Goal: Task Accomplishment & Management: Complete application form

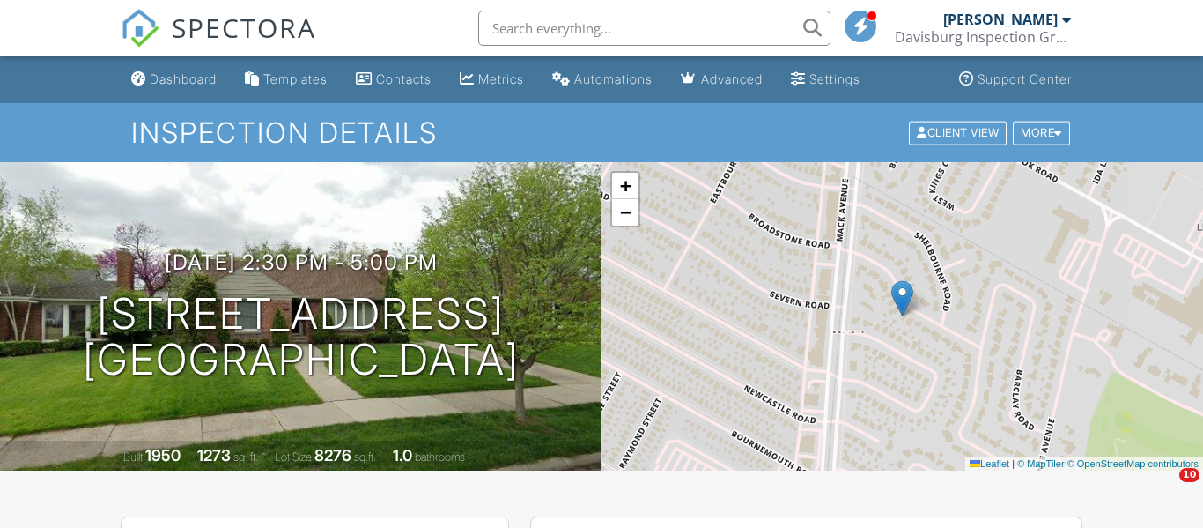
click at [213, 78] on div "Dashboard" at bounding box center [183, 78] width 67 height 15
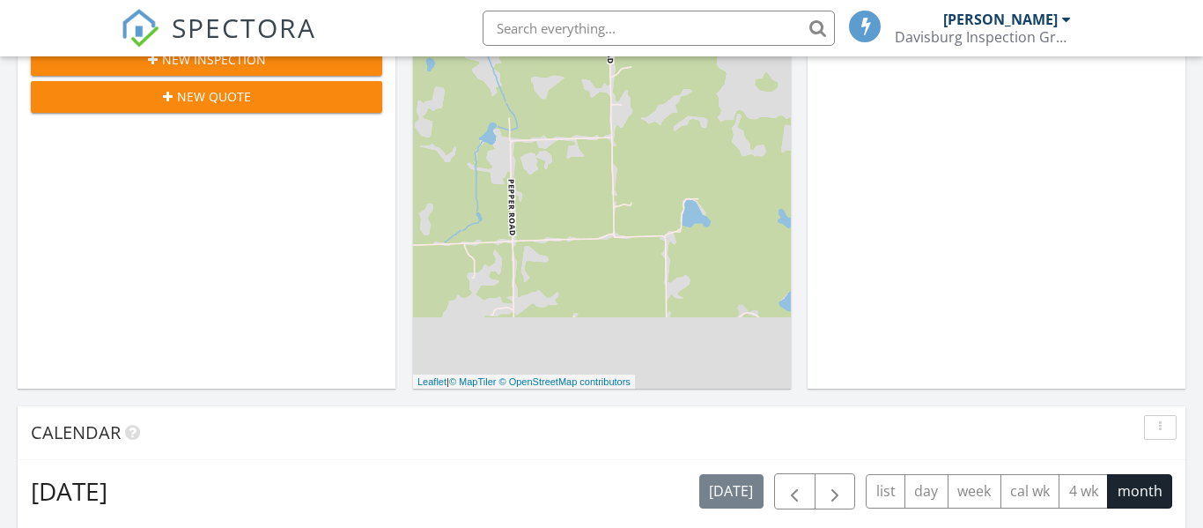
scroll to position [269, 0]
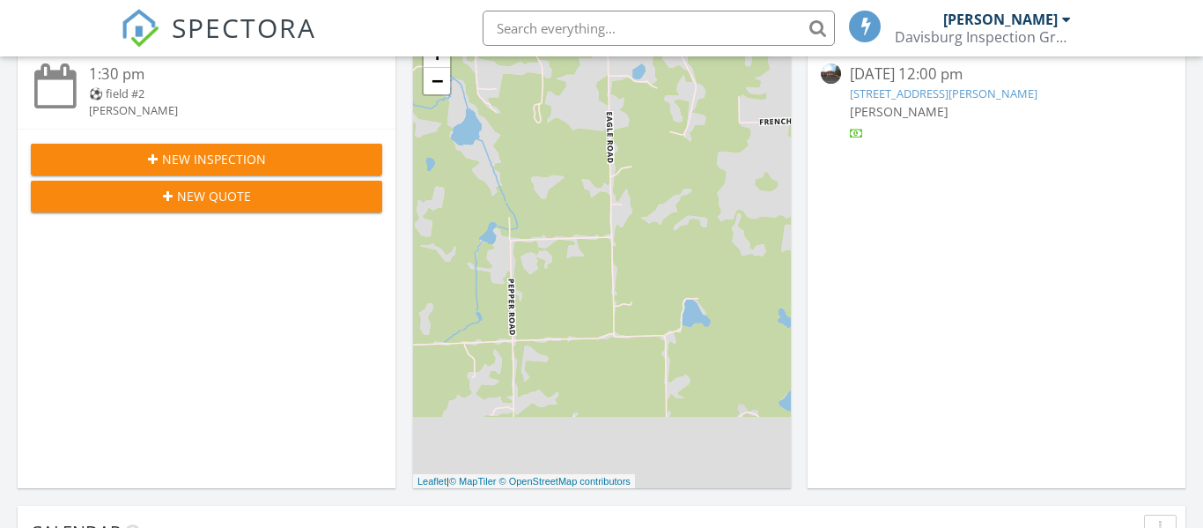
click at [244, 163] on span "New Inspection" at bounding box center [214, 159] width 104 height 18
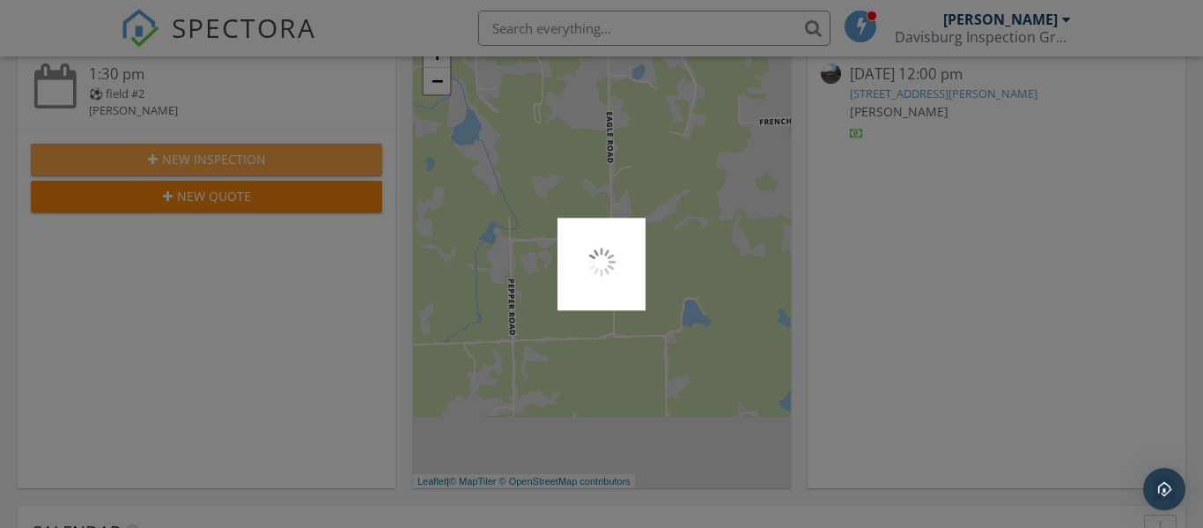
scroll to position [0, 0]
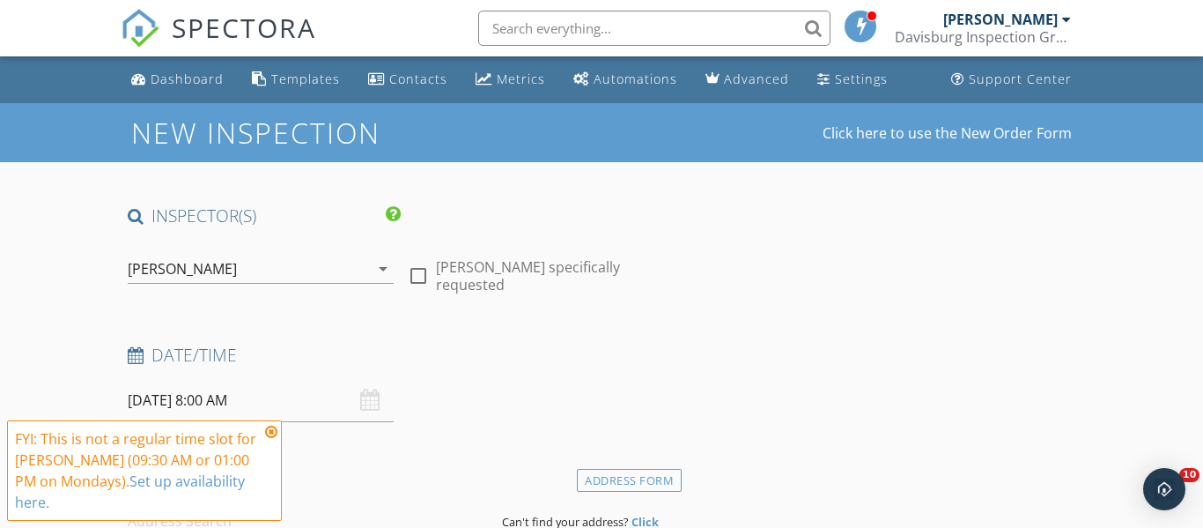
click at [273, 433] on icon at bounding box center [271, 432] width 12 height 14
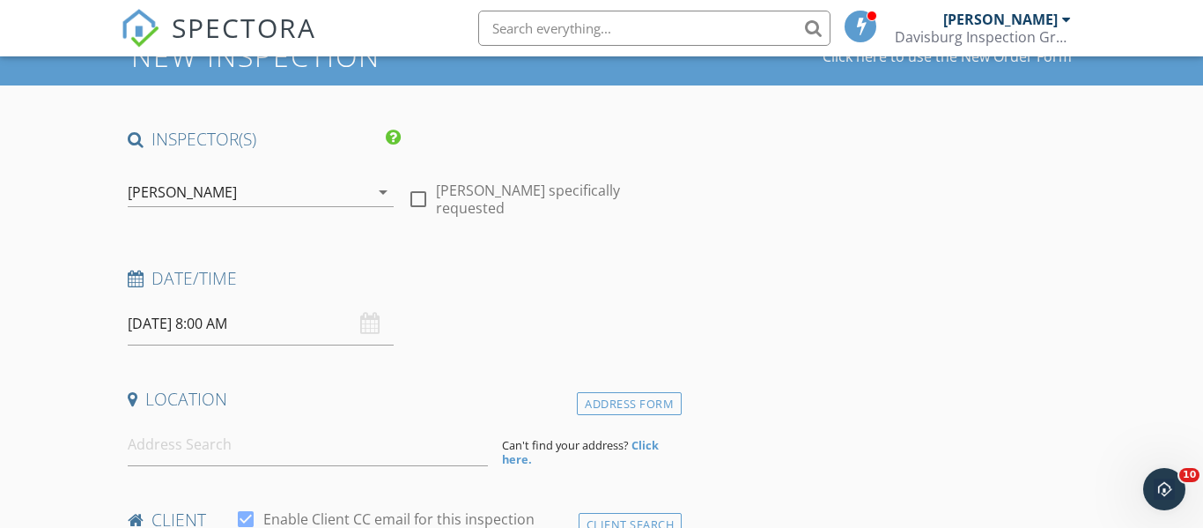
scroll to position [170, 0]
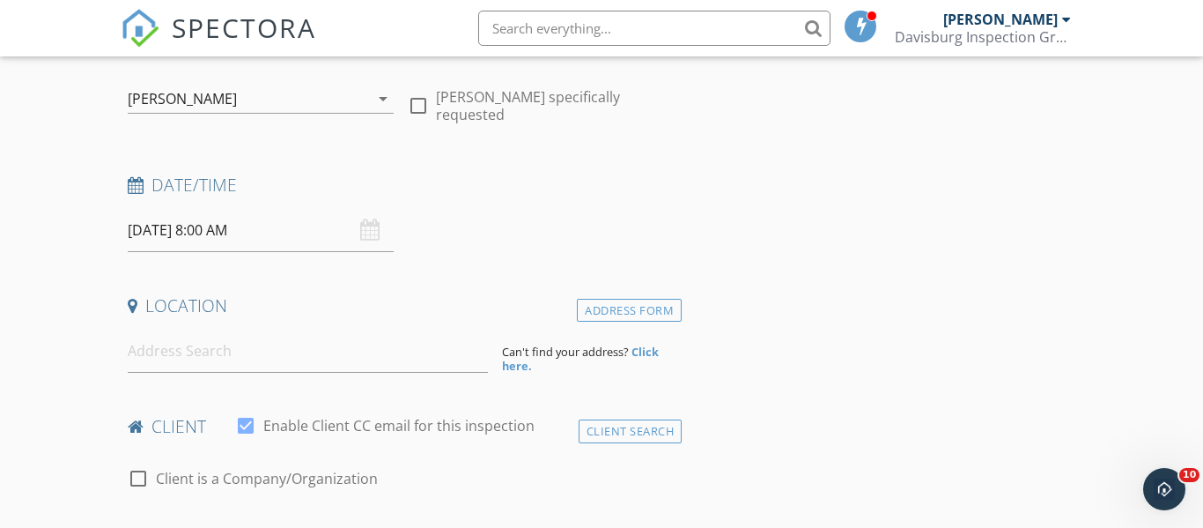
click at [199, 234] on input "09/29/2025 8:00 AM" at bounding box center [261, 230] width 267 height 43
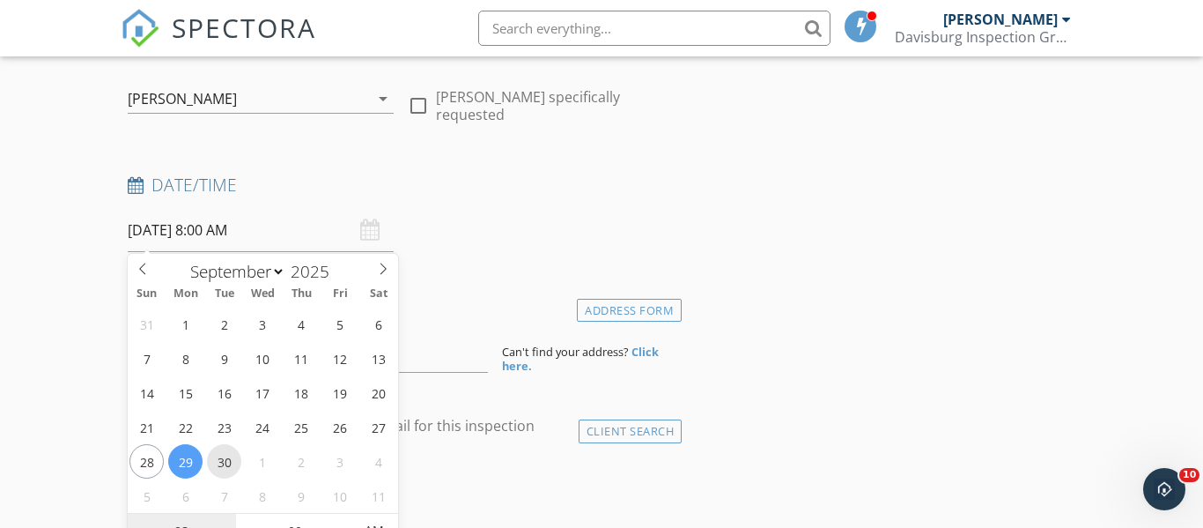
type input "09/30/2025 8:00 AM"
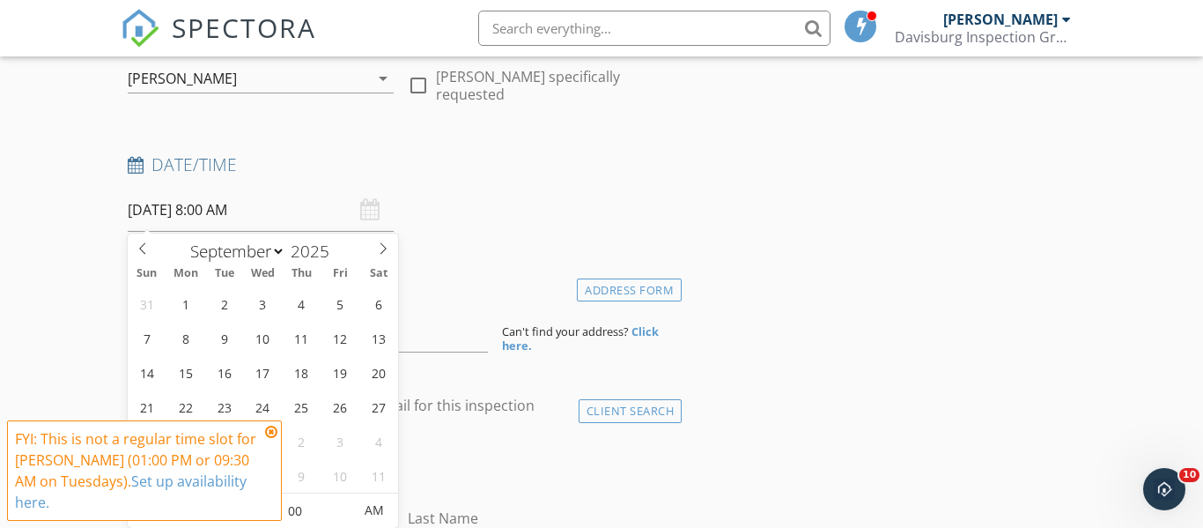
click at [272, 431] on icon at bounding box center [271, 432] width 12 height 14
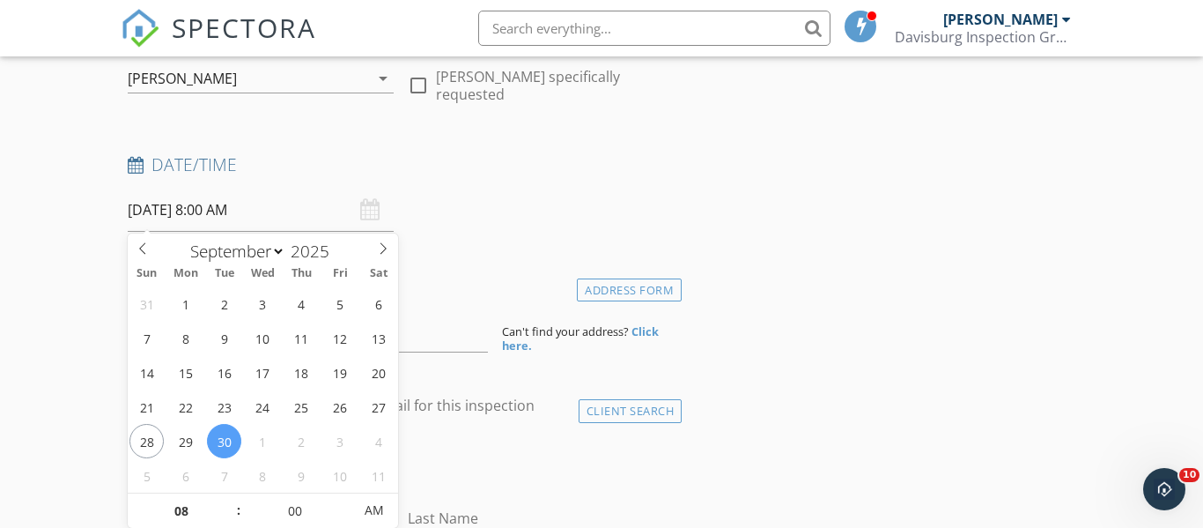
click at [237, 199] on input "09/30/2025 8:00 AM" at bounding box center [261, 209] width 267 height 43
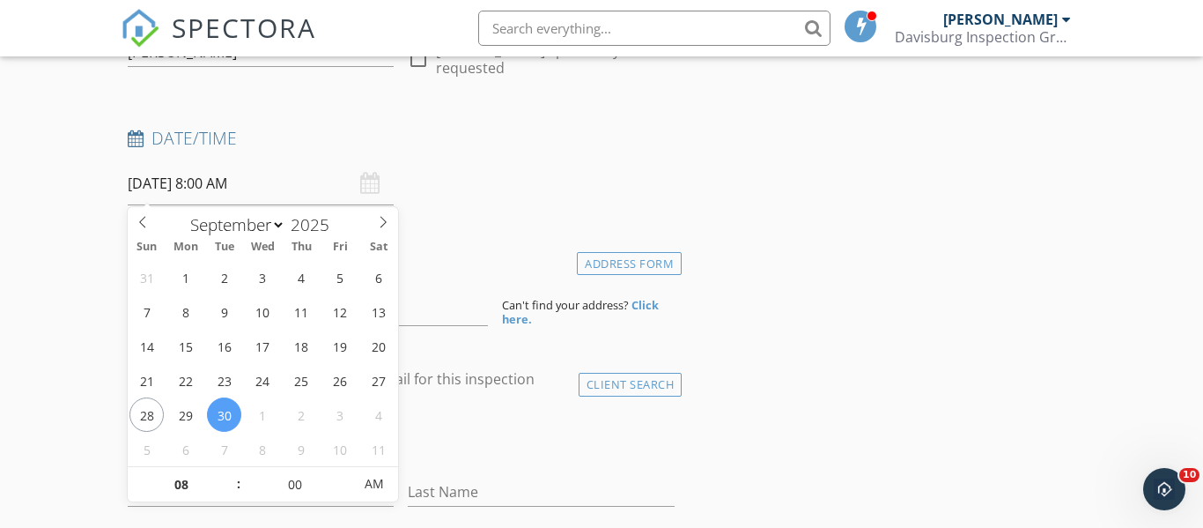
scroll to position [218, 0]
type input "09"
type input "09/30/2025 9:00 AM"
click at [230, 468] on span at bounding box center [230, 475] width 12 height 18
type input "05"
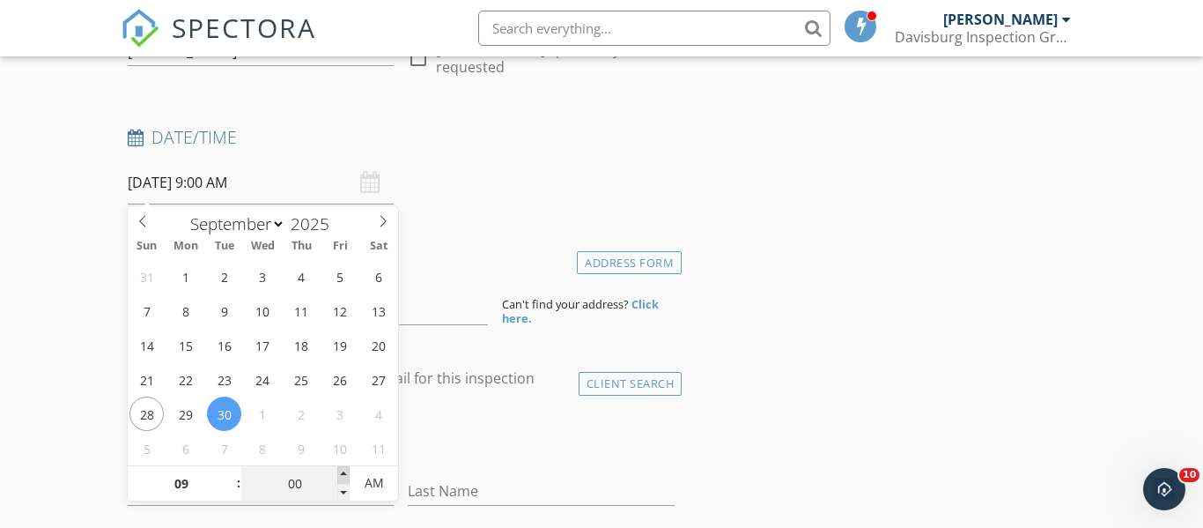
type input "09/30/2025 9:05 AM"
click at [345, 471] on span at bounding box center [343, 475] width 12 height 18
type input "10"
type input "09/30/2025 9:10 AM"
click at [345, 471] on span at bounding box center [343, 475] width 12 height 18
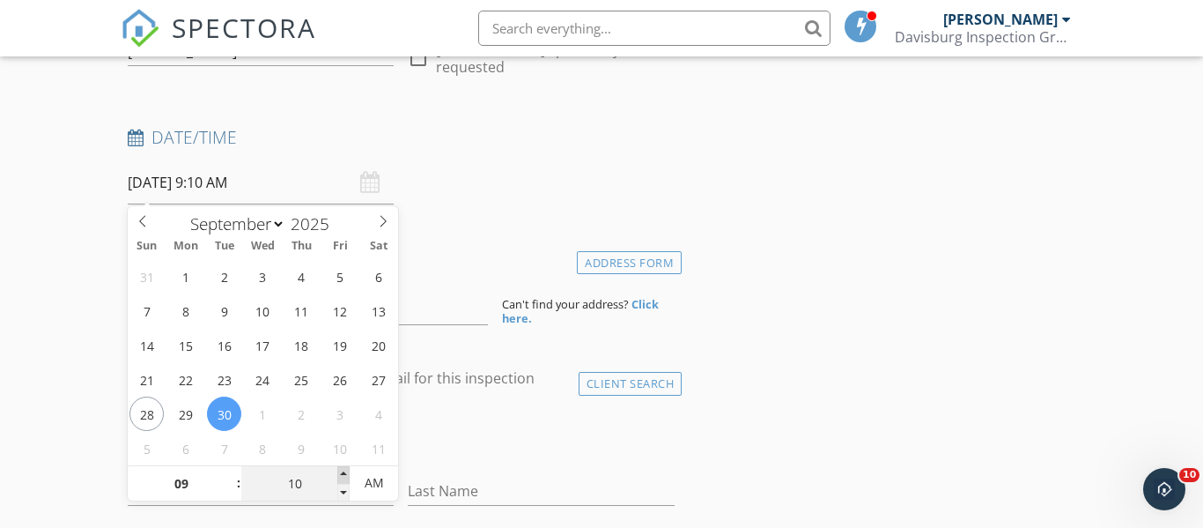
type input "15"
type input "09/30/2025 9:15 AM"
click at [345, 471] on span at bounding box center [343, 475] width 12 height 18
type input "20"
type input "09/30/2025 9:20 AM"
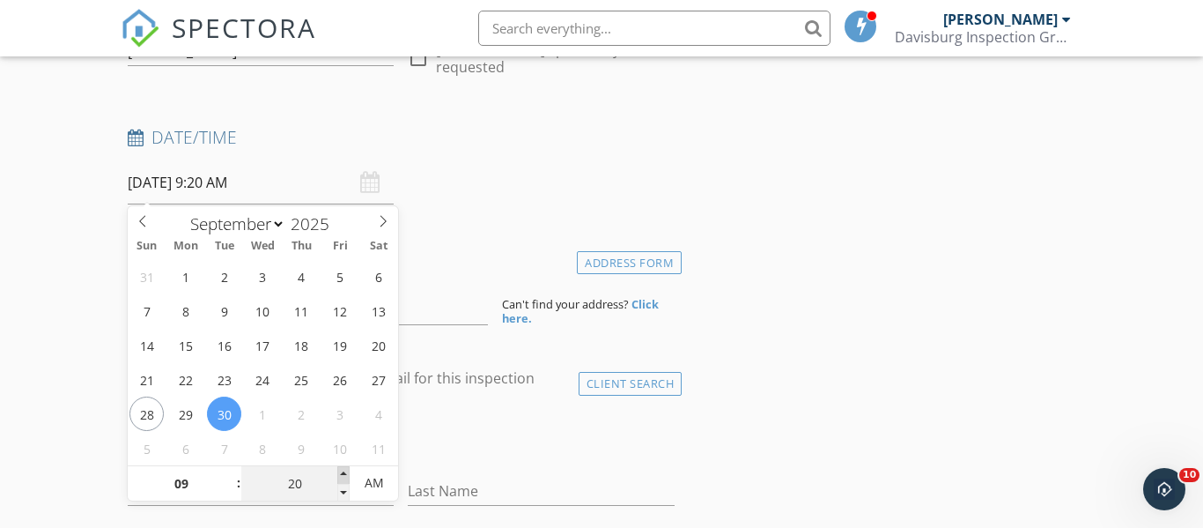
click at [345, 471] on span at bounding box center [343, 475] width 12 height 18
type input "25"
type input "09/30/2025 9:25 AM"
click at [345, 471] on span at bounding box center [343, 475] width 12 height 18
type input "30"
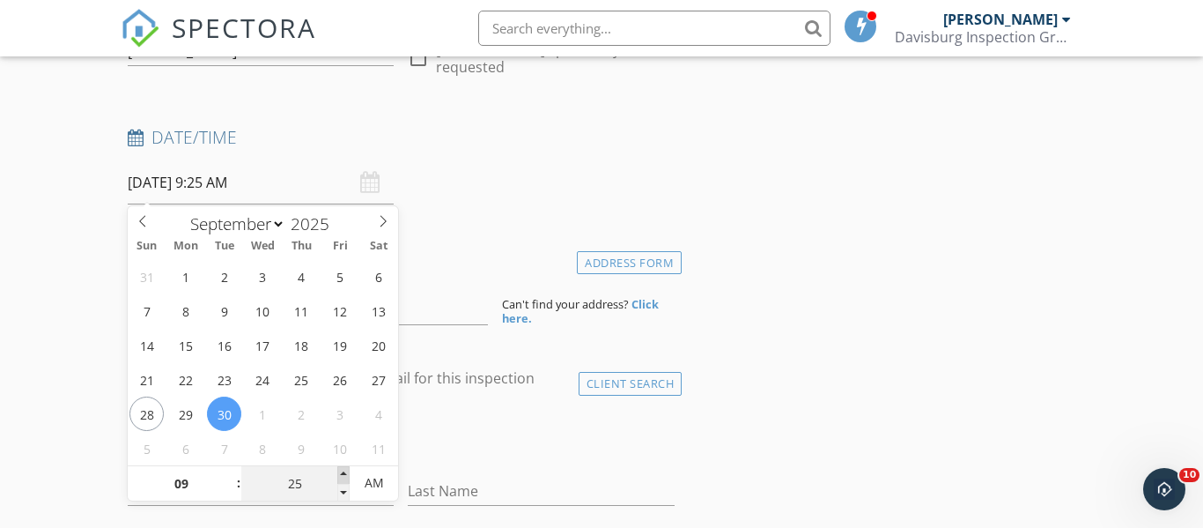
type input "[DATE] 9:30 AM"
click at [345, 471] on span at bounding box center [343, 475] width 12 height 18
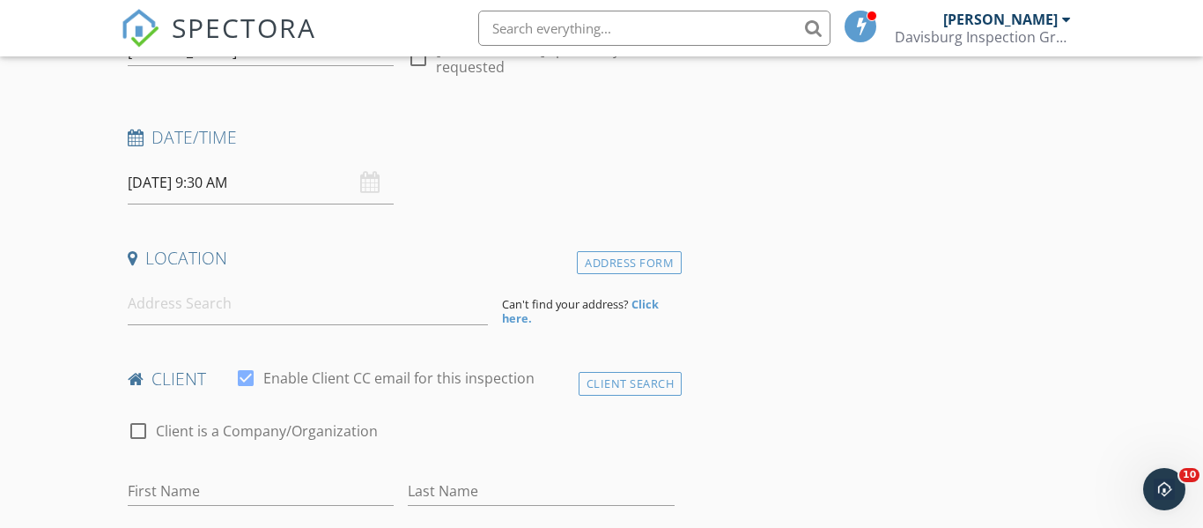
scroll to position [236, 0]
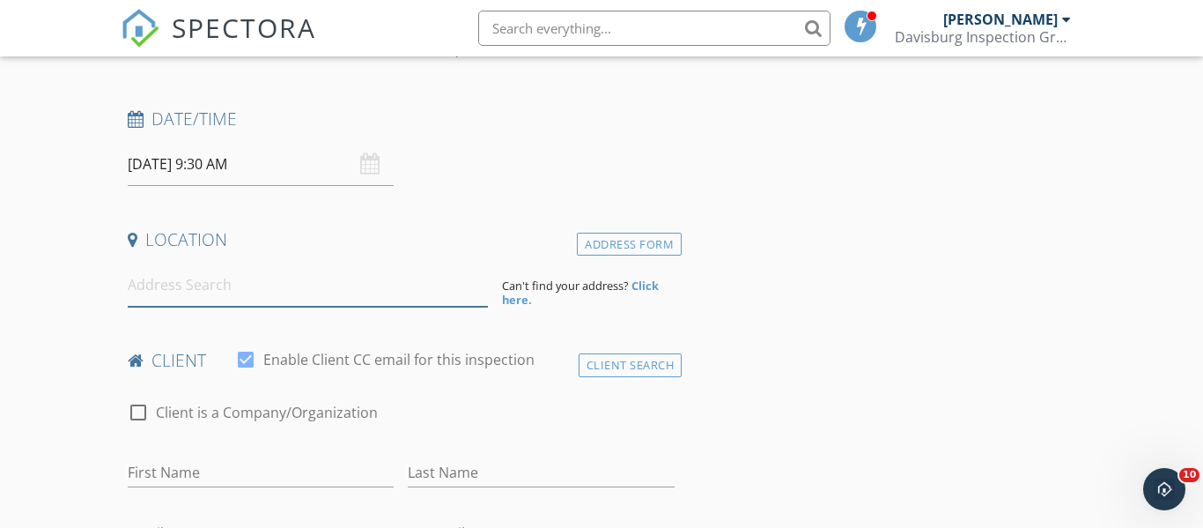
click at [231, 289] on input at bounding box center [308, 284] width 360 height 43
type input "d"
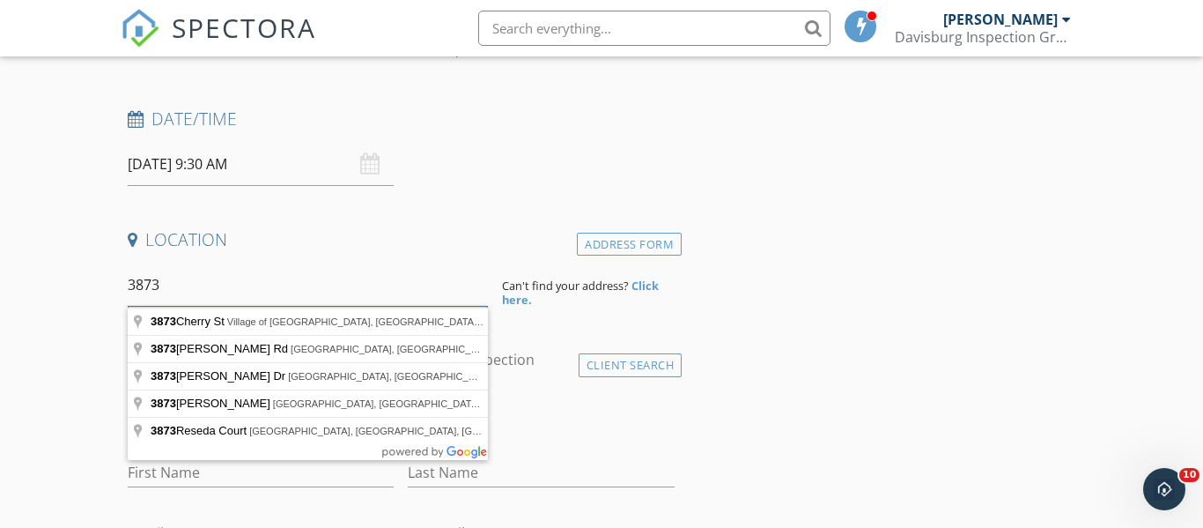
click at [228, 292] on input "3873" at bounding box center [308, 284] width 360 height 43
click at [220, 292] on input "3873 sat" at bounding box center [308, 284] width 360 height 43
type input "3873 State Street, Bridgeport, MI, USA"
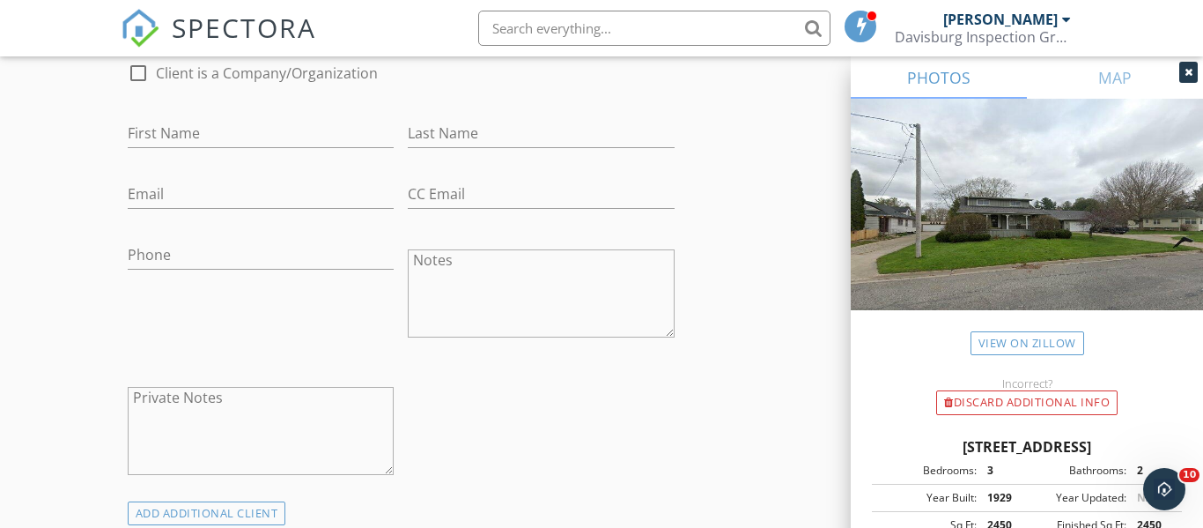
scroll to position [804, 0]
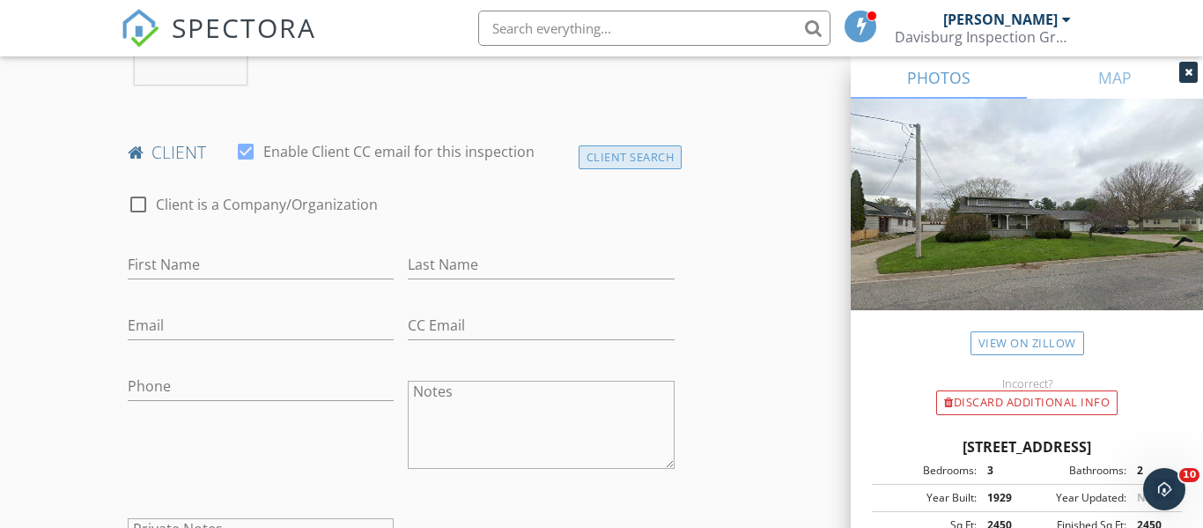
click at [660, 169] on div "Client Search" at bounding box center [631, 157] width 104 height 24
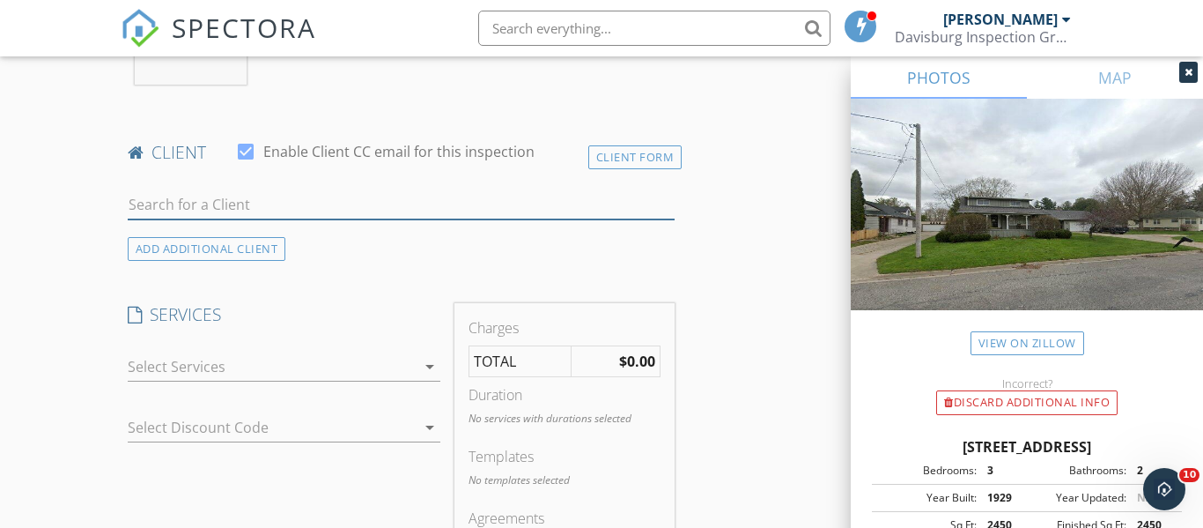
click at [286, 219] on input "text" at bounding box center [401, 204] width 547 height 29
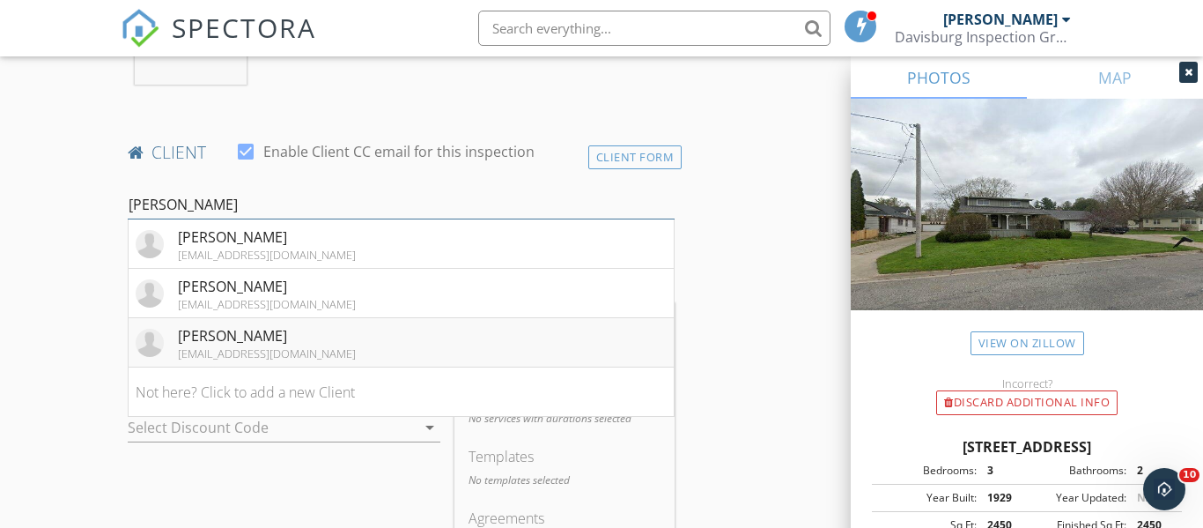
type input "kay"
click at [232, 346] on div "[PERSON_NAME]" at bounding box center [267, 335] width 178 height 21
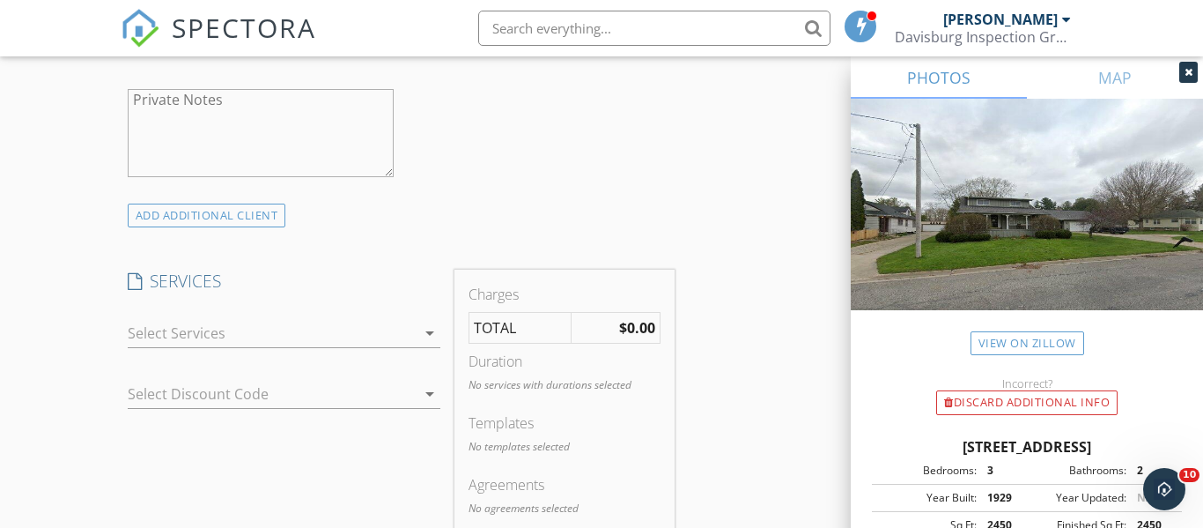
scroll to position [1369, 0]
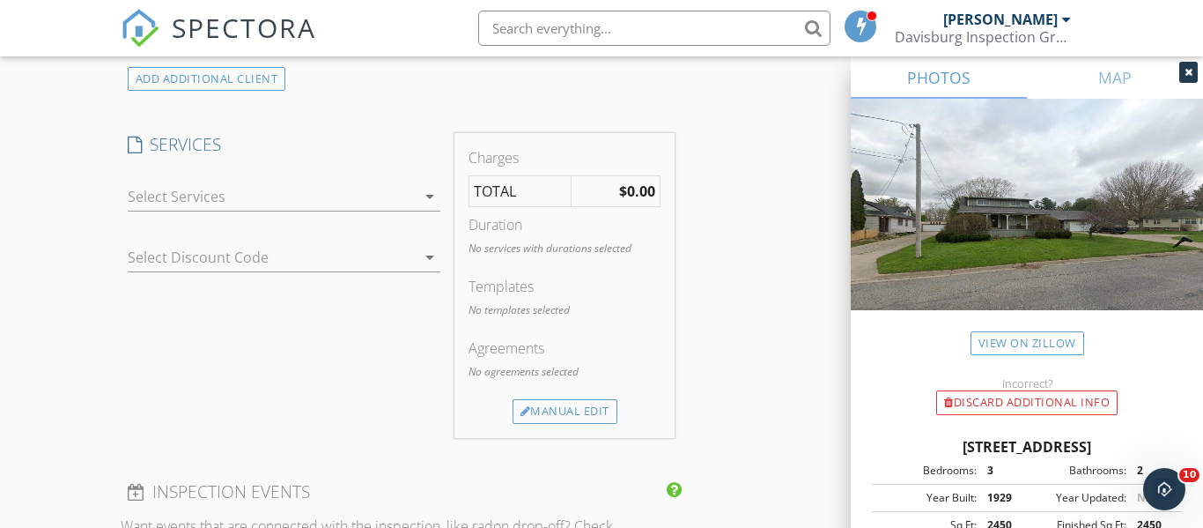
click at [229, 210] on div at bounding box center [272, 196] width 289 height 28
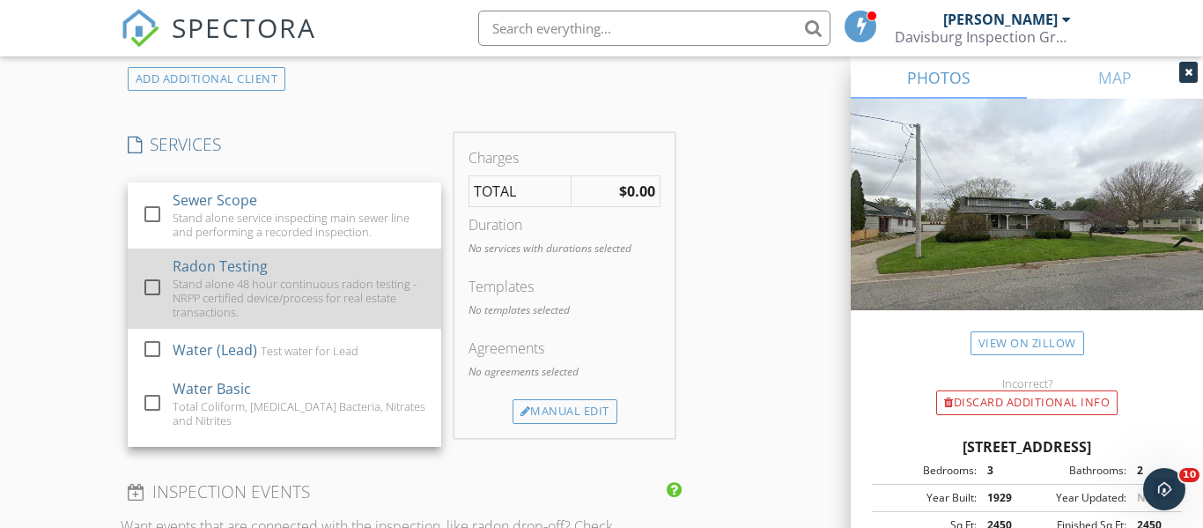
scroll to position [715, 0]
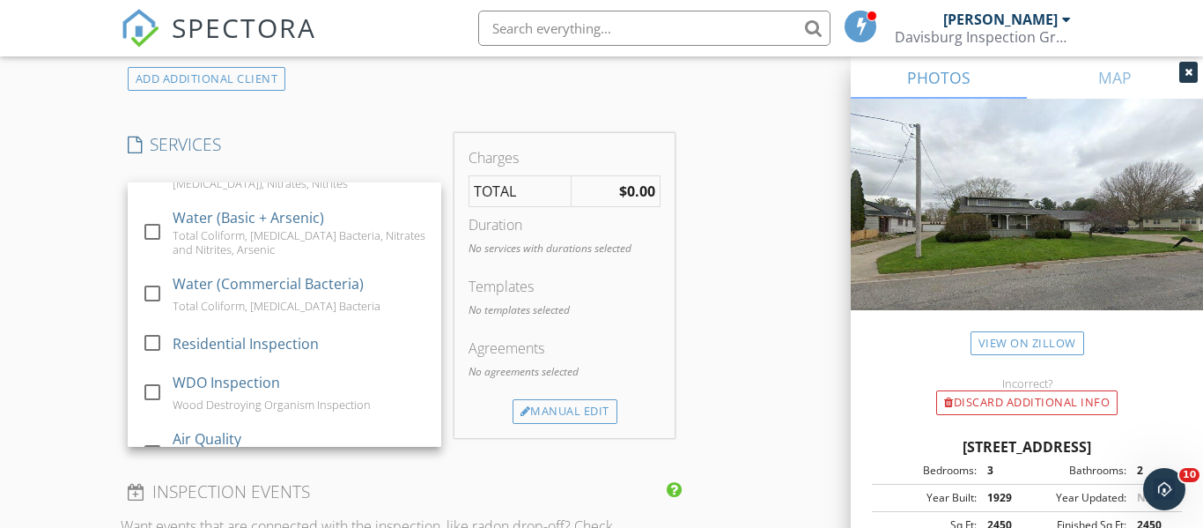
click at [264, 332] on div "Residential Inspection" at bounding box center [300, 343] width 255 height 35
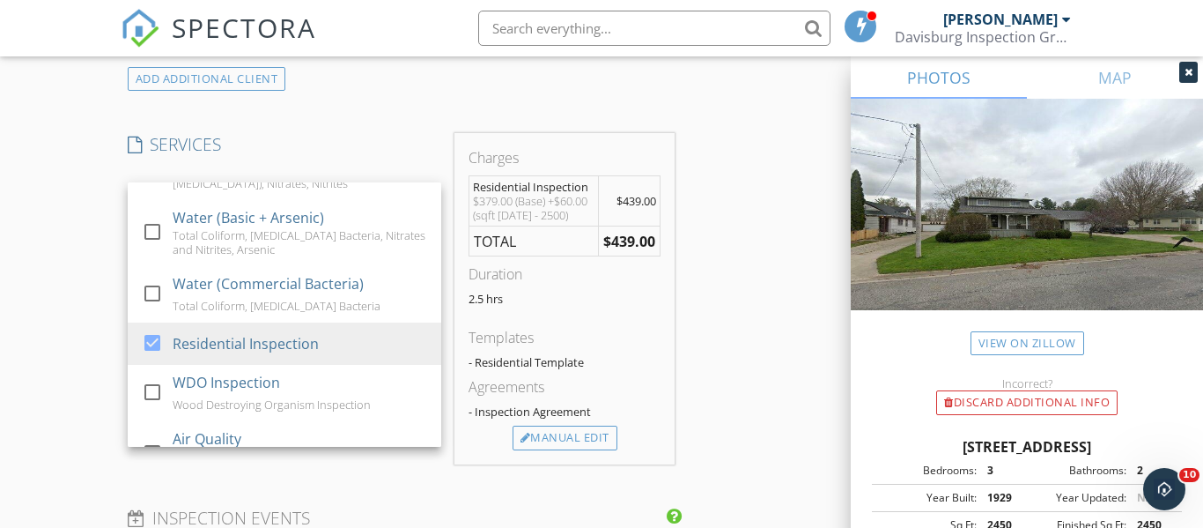
click at [73, 232] on div "New Inspection Click here to use the New Order Form INSPECTOR(S) check_box Ryan…" at bounding box center [601, 293] width 1203 height 3119
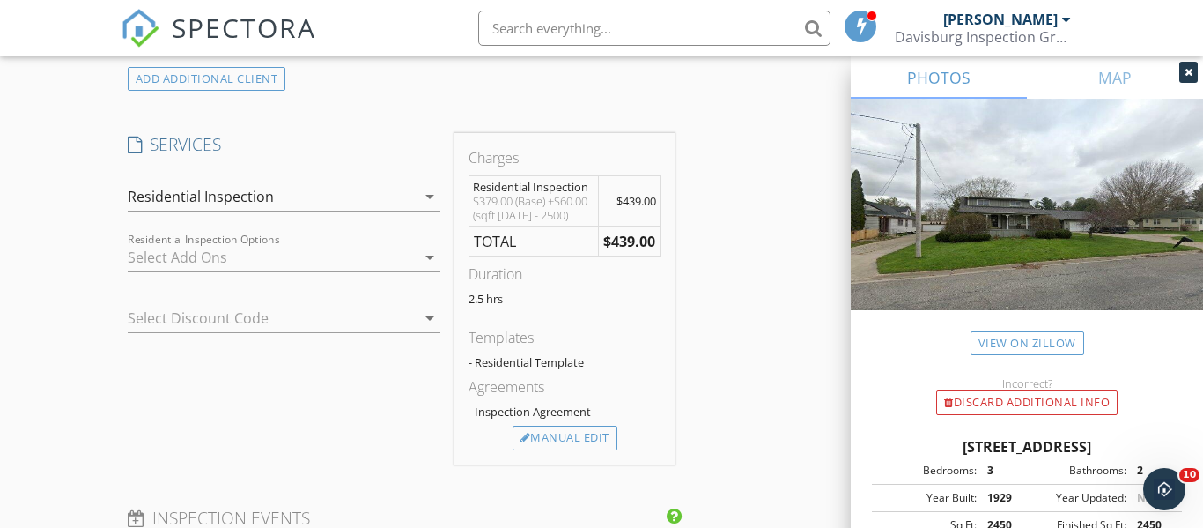
click at [209, 271] on div at bounding box center [272, 257] width 289 height 28
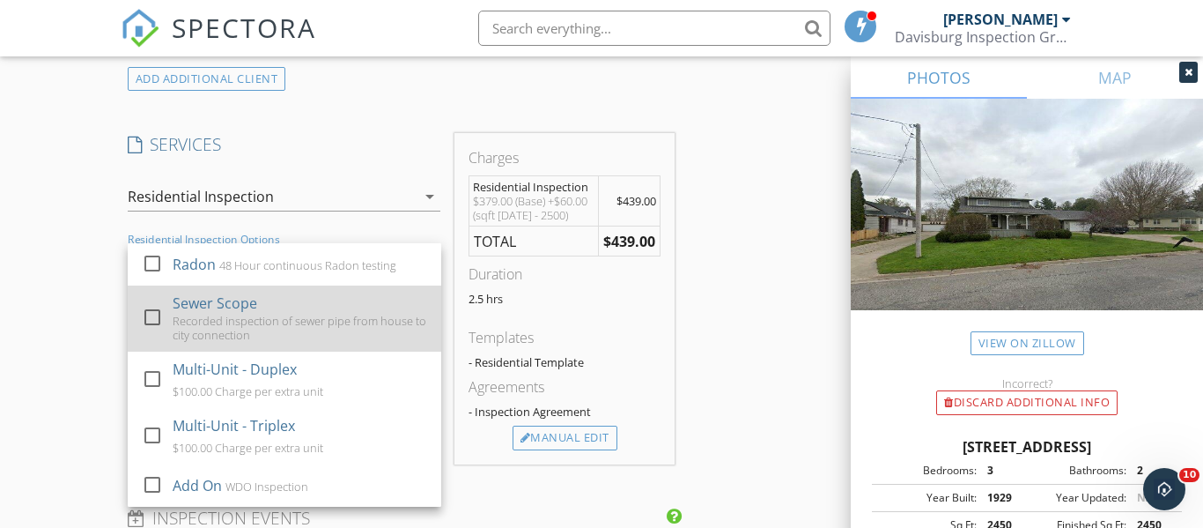
click at [216, 314] on div "Sewer Scope" at bounding box center [215, 302] width 85 height 21
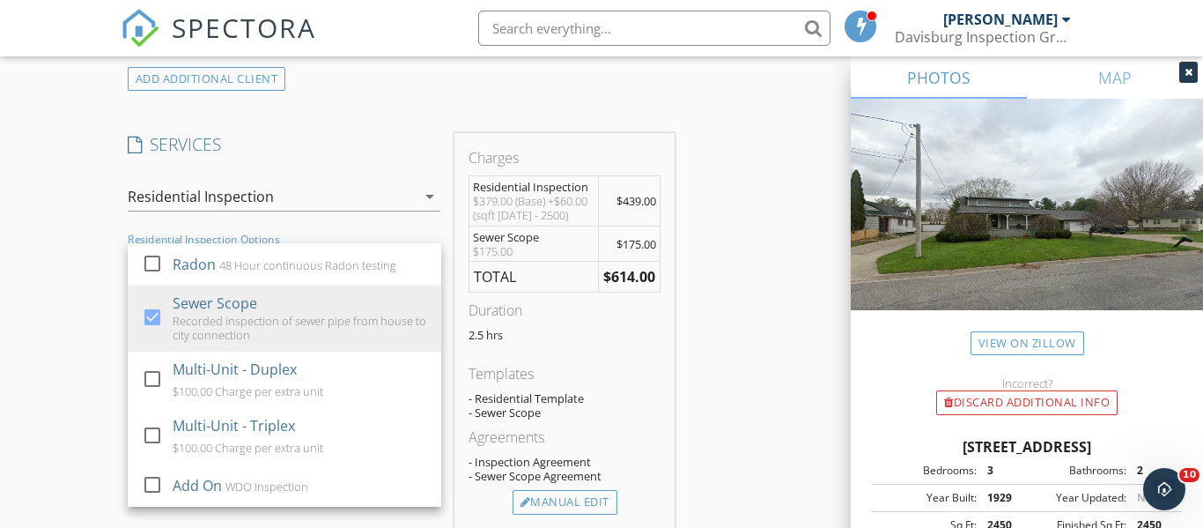
click at [854, 229] on img at bounding box center [1027, 226] width 352 height 254
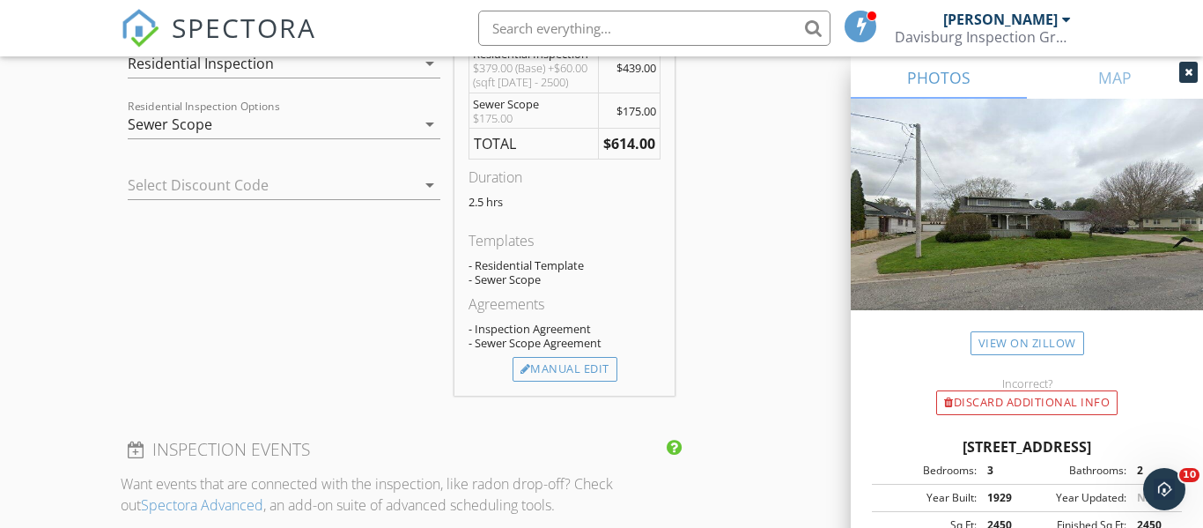
scroll to position [1517, 0]
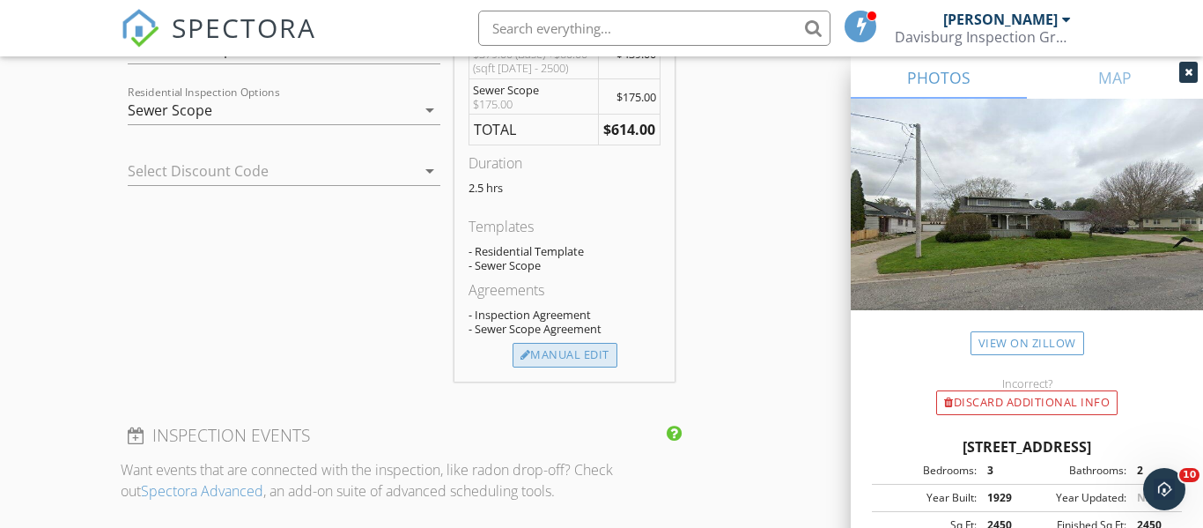
click at [589, 367] on div "Manual Edit" at bounding box center [565, 355] width 105 height 25
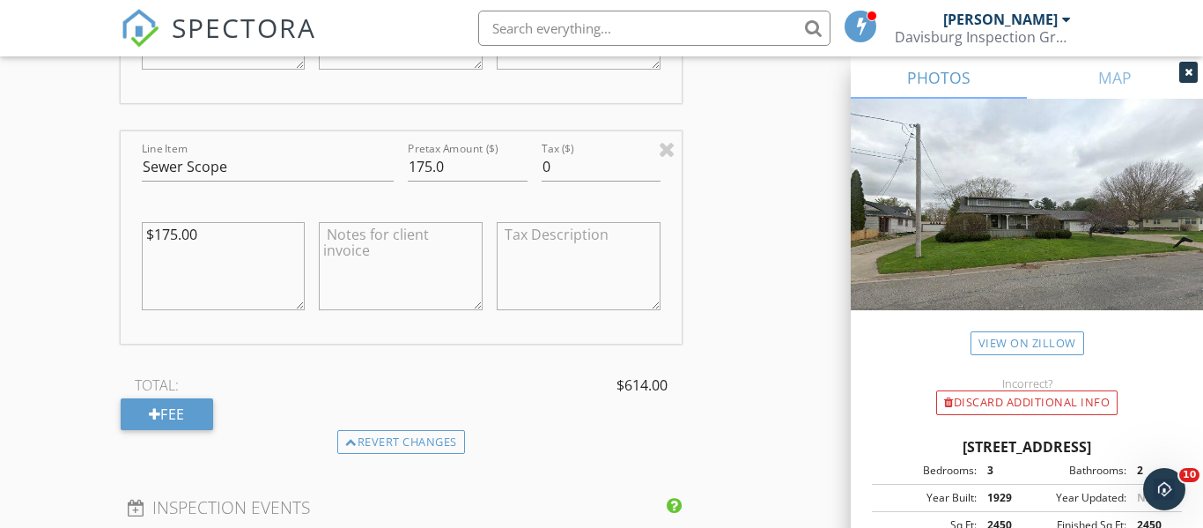
scroll to position [1828, 0]
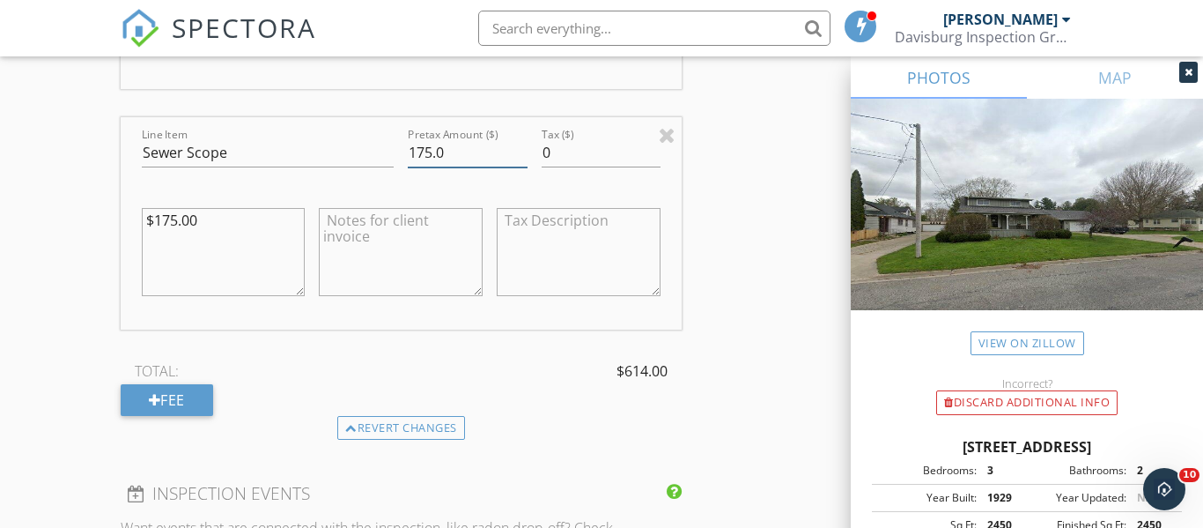
click at [431, 166] on input "175.0" at bounding box center [467, 152] width 119 height 29
type input "150.0"
click at [405, 252] on textarea at bounding box center [401, 252] width 164 height 88
type textarea "-$25.00 Discount"
click at [709, 219] on div "INSPECTOR(S) check_box Ryan Paternoster PRIMARY Ryan Paternoster arrow_drop_dow…" at bounding box center [602, 80] width 963 height 3409
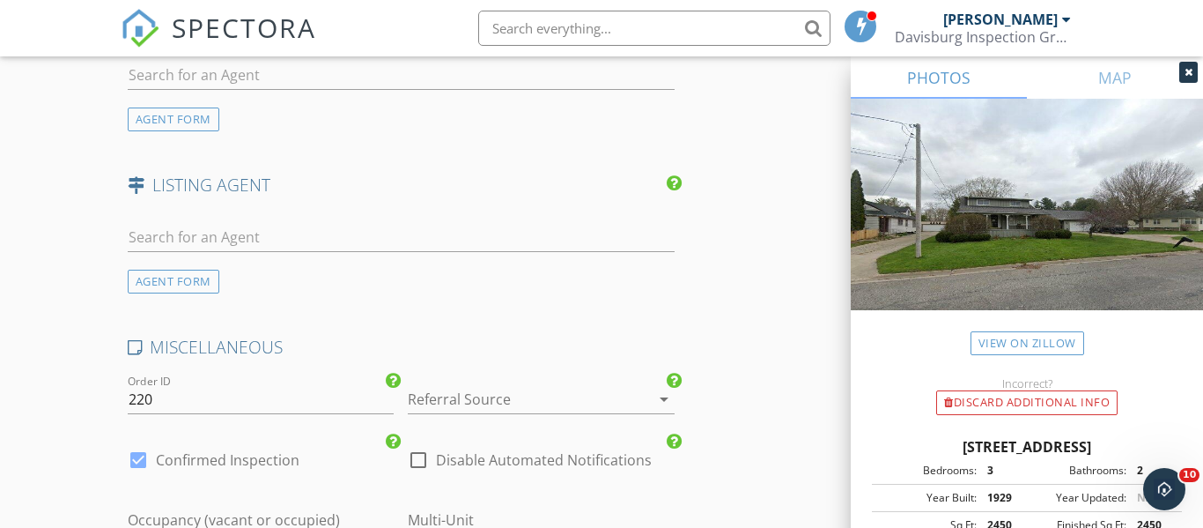
scroll to position [2645, 0]
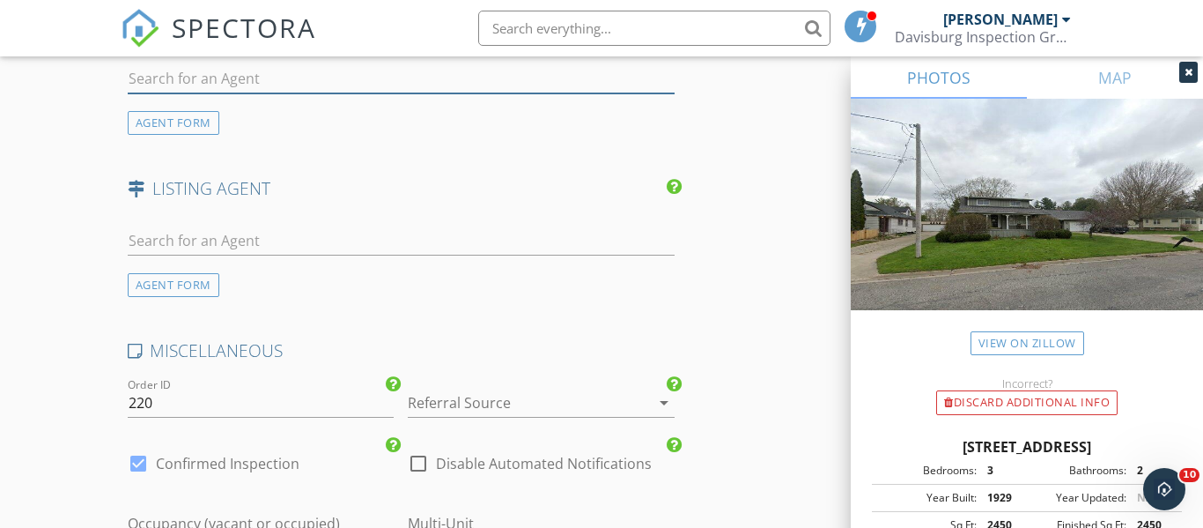
click at [441, 93] on input "text" at bounding box center [401, 78] width 547 height 29
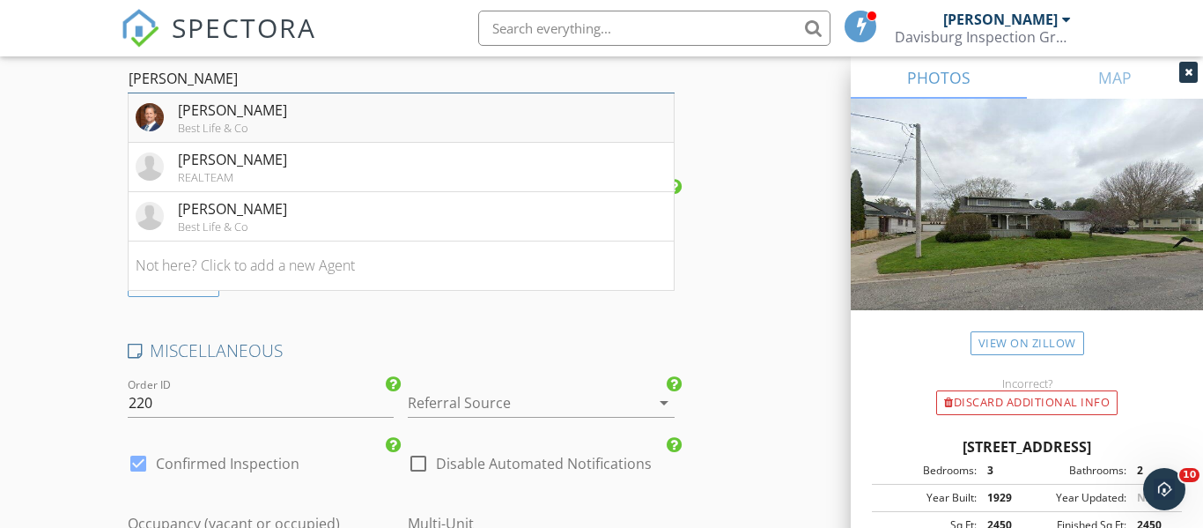
type input "[PERSON_NAME]"
click at [178, 121] on div "[PERSON_NAME]" at bounding box center [232, 110] width 109 height 21
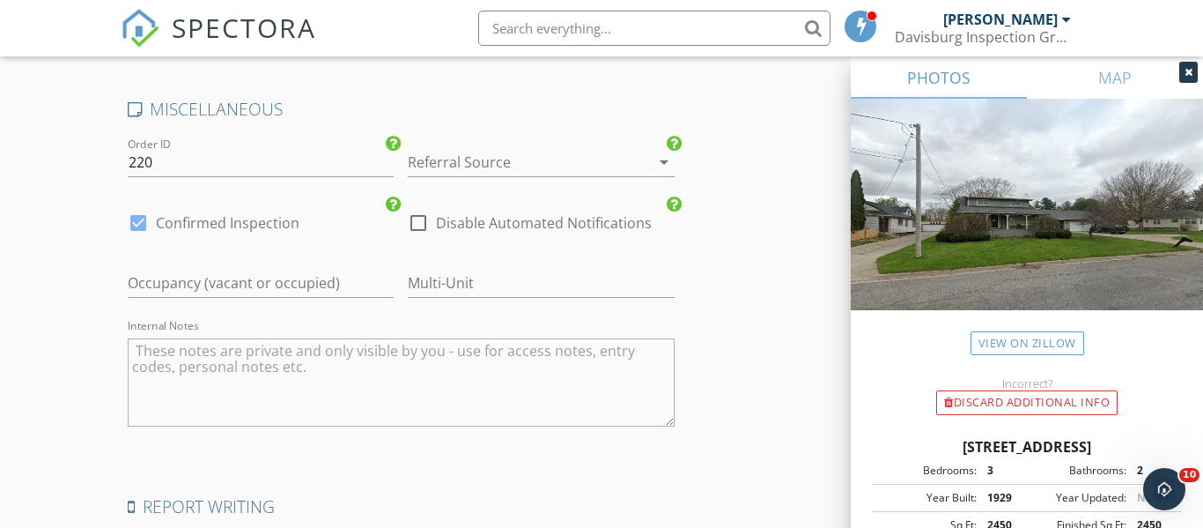
scroll to position [3311, 0]
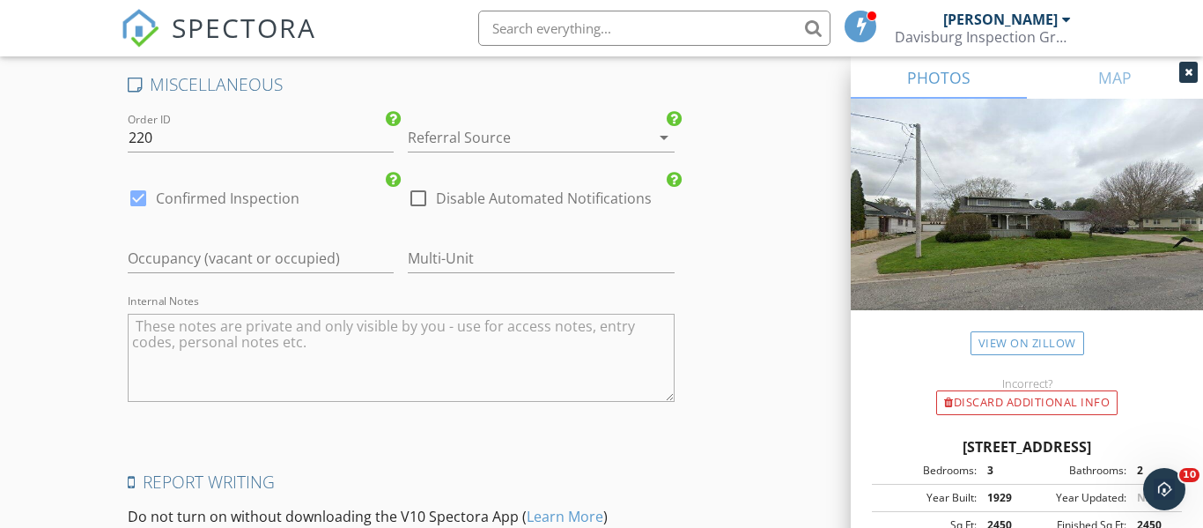
click at [505, 151] on div at bounding box center [517, 137] width 218 height 28
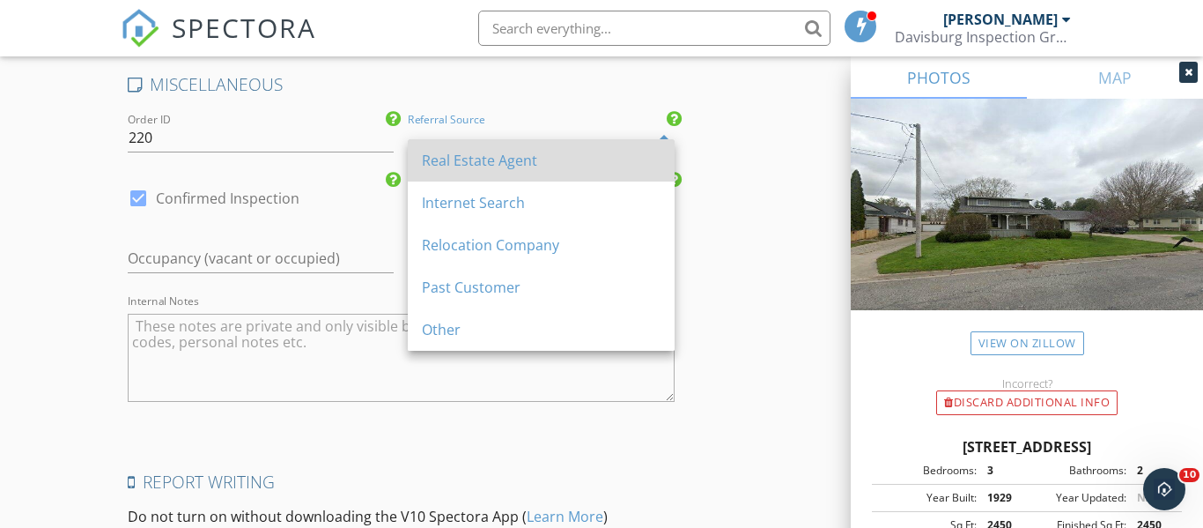
click at [513, 170] on div "Real Estate Agent" at bounding box center [541, 160] width 239 height 21
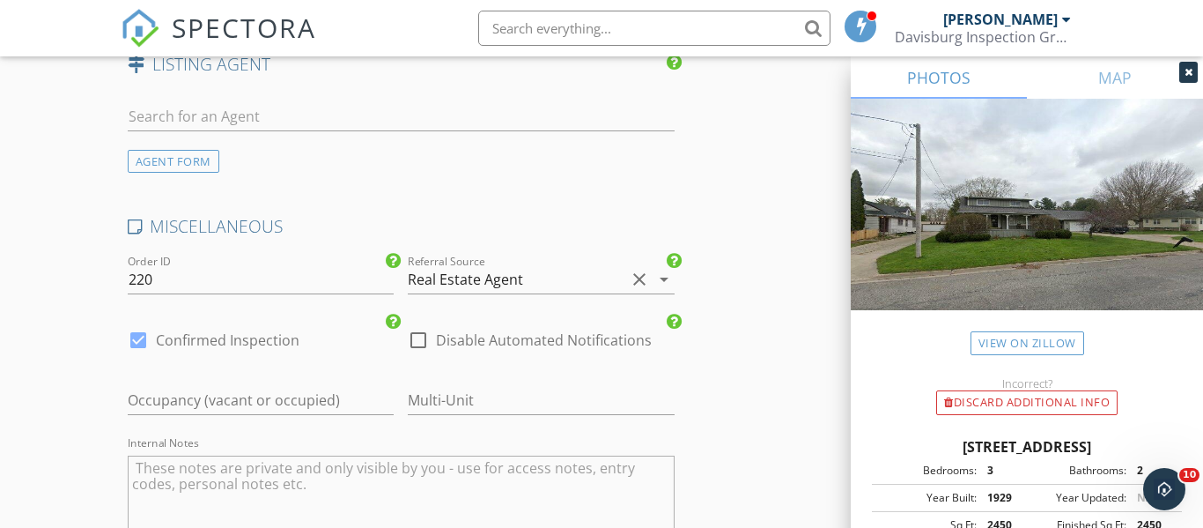
scroll to position [3546, 0]
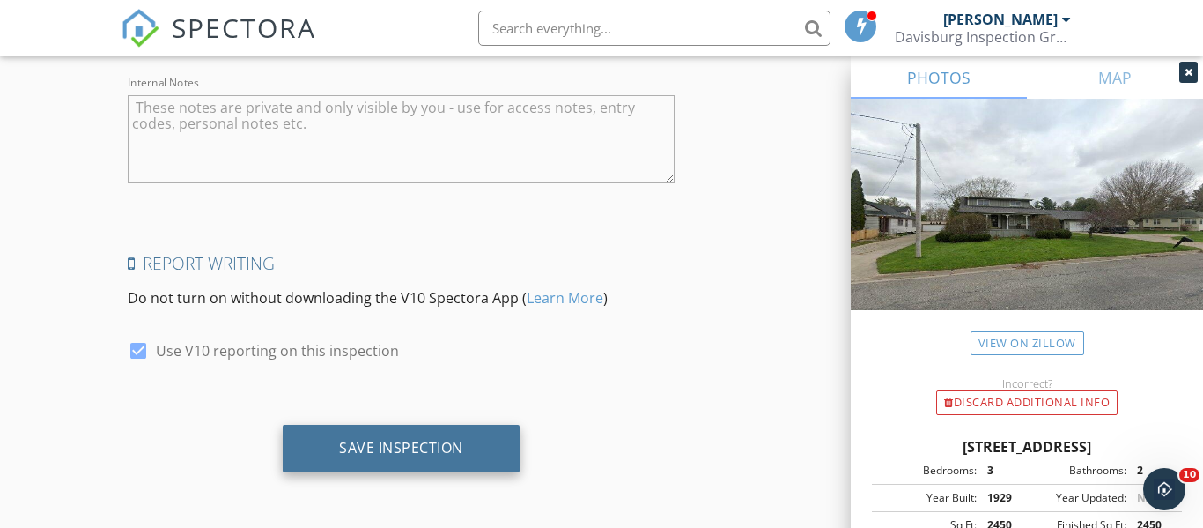
click at [413, 439] on div "Save Inspection" at bounding box center [401, 448] width 124 height 18
